Goal: Contribute content: Add original content to the website for others to see

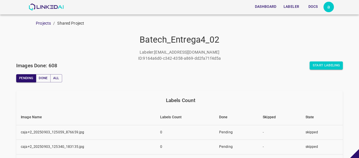
click at [227, 64] on div "Start Labeling" at bounding box center [261, 65] width 163 height 8
click at [314, 66] on button "Start Labeling" at bounding box center [326, 65] width 33 height 8
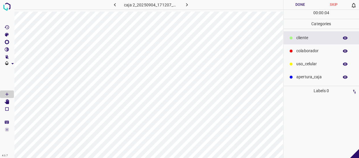
click at [299, 49] on p "colaborador" at bounding box center [317, 51] width 40 height 6
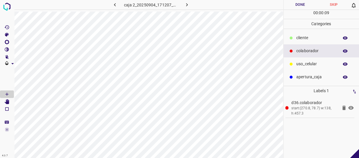
click at [310, 67] on div "uso_celular" at bounding box center [322, 63] width 76 height 13
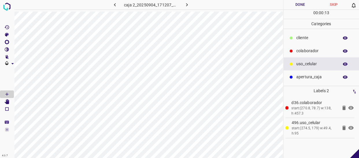
click at [306, 36] on p "cliente" at bounding box center [317, 38] width 40 height 6
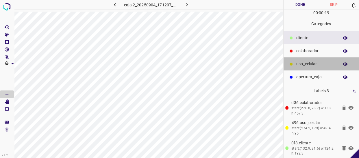
click at [312, 62] on p "uso_celular" at bounding box center [317, 64] width 40 height 6
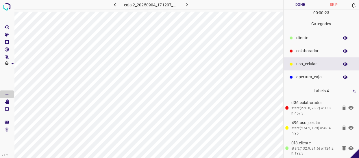
click at [302, 7] on button "Done" at bounding box center [301, 5] width 34 height 10
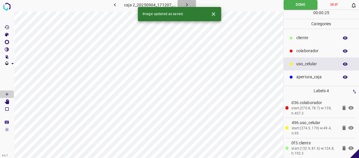
click at [186, 3] on icon "button" at bounding box center [187, 5] width 6 height 6
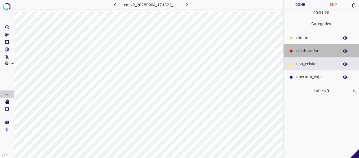
click at [291, 48] on div "colaborador" at bounding box center [322, 50] width 76 height 13
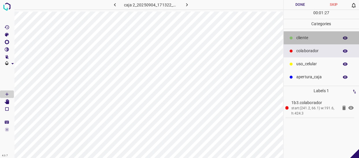
drag, startPoint x: 302, startPoint y: 34, endPoint x: 286, endPoint y: 35, distance: 15.9
click at [302, 34] on div "cliente" at bounding box center [322, 37] width 76 height 13
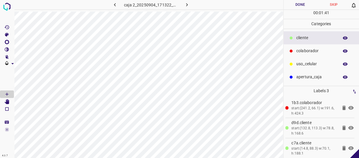
click at [302, 1] on button "Done" at bounding box center [301, 5] width 34 height 10
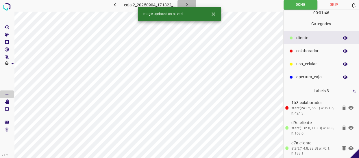
click at [184, 4] on icon "button" at bounding box center [187, 5] width 6 height 6
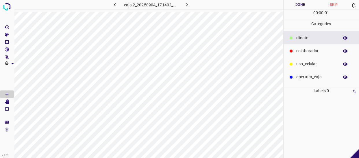
drag, startPoint x: 305, startPoint y: 39, endPoint x: 294, endPoint y: 39, distance: 10.7
click at [294, 39] on div "cliente" at bounding box center [322, 37] width 76 height 13
click at [313, 53] on p "colaborador" at bounding box center [317, 51] width 40 height 6
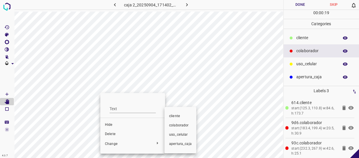
click at [179, 132] on span "uso_celular" at bounding box center [180, 134] width 23 height 5
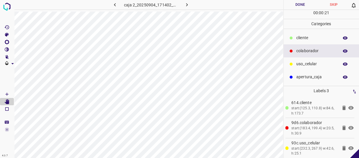
click at [341, 127] on icon at bounding box center [344, 127] width 7 height 7
drag, startPoint x: 312, startPoint y: 62, endPoint x: 284, endPoint y: 65, distance: 28.0
click at [309, 62] on p "uso_celular" at bounding box center [317, 64] width 40 height 6
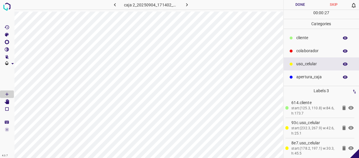
drag, startPoint x: 313, startPoint y: 52, endPoint x: 306, endPoint y: 54, distance: 7.9
click at [306, 54] on div "colaborador" at bounding box center [322, 50] width 76 height 13
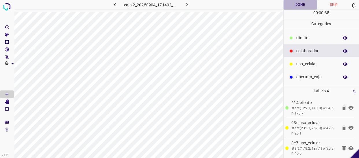
click at [305, 3] on button "Done" at bounding box center [301, 5] width 34 height 10
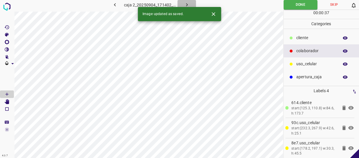
click at [185, 6] on icon "button" at bounding box center [187, 5] width 6 height 6
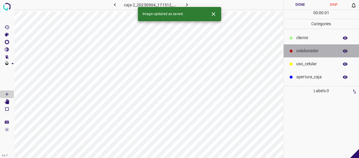
click at [310, 49] on p "colaborador" at bounding box center [317, 51] width 40 height 6
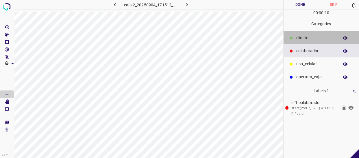
click at [309, 36] on p "cliente" at bounding box center [317, 38] width 40 height 6
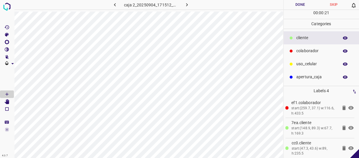
click at [295, 5] on button "Done" at bounding box center [301, 5] width 34 height 10
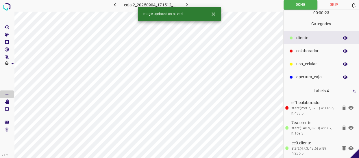
click at [188, 4] on icon "button" at bounding box center [187, 5] width 6 height 6
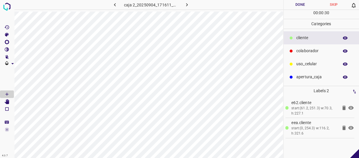
click at [295, 7] on button "Done" at bounding box center [301, 5] width 34 height 10
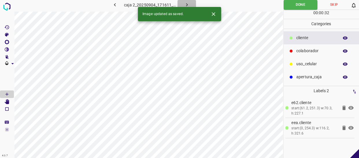
click at [185, 5] on icon "button" at bounding box center [187, 5] width 6 height 6
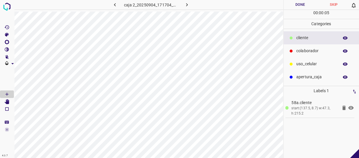
click at [325, 52] on p "colaborador" at bounding box center [317, 51] width 40 height 6
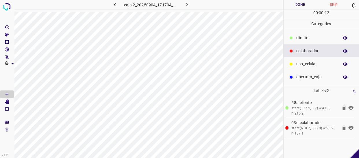
click at [299, 5] on button "Done" at bounding box center [301, 5] width 34 height 10
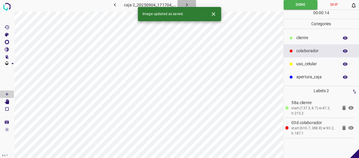
click at [187, 3] on icon "button" at bounding box center [187, 5] width 6 height 6
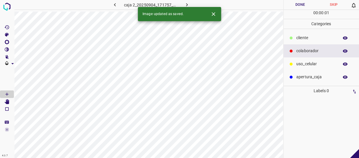
click at [299, 39] on p "cliente" at bounding box center [317, 38] width 40 height 6
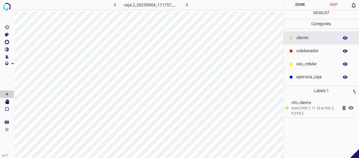
click at [313, 52] on p "colaborador" at bounding box center [317, 51] width 40 height 6
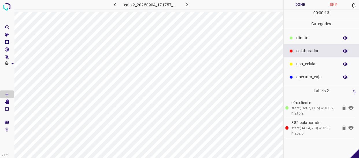
click at [305, 4] on button "Done" at bounding box center [301, 5] width 34 height 10
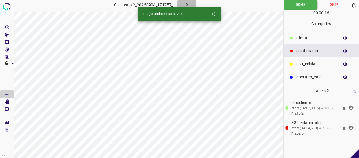
click at [184, 4] on icon "button" at bounding box center [187, 5] width 6 height 6
